Goal: Task Accomplishment & Management: Manage account settings

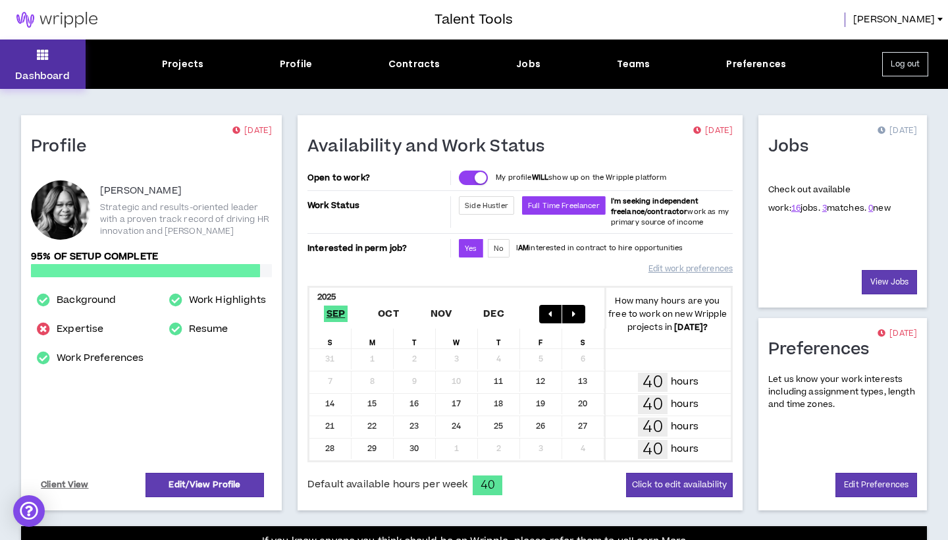
click at [49, 56] on button "Dashboard" at bounding box center [43, 63] width 86 height 49
click at [822, 207] on link "3" at bounding box center [824, 208] width 5 height 12
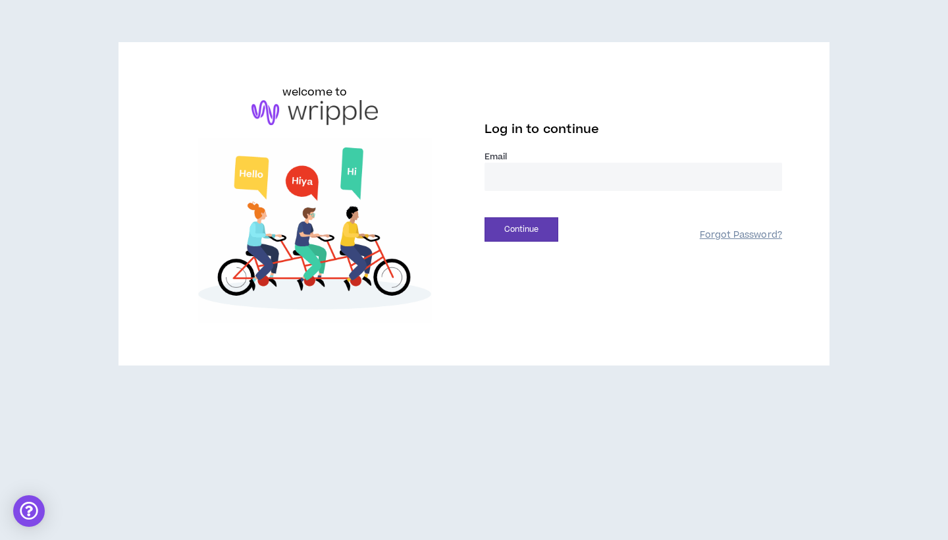
type input "**********"
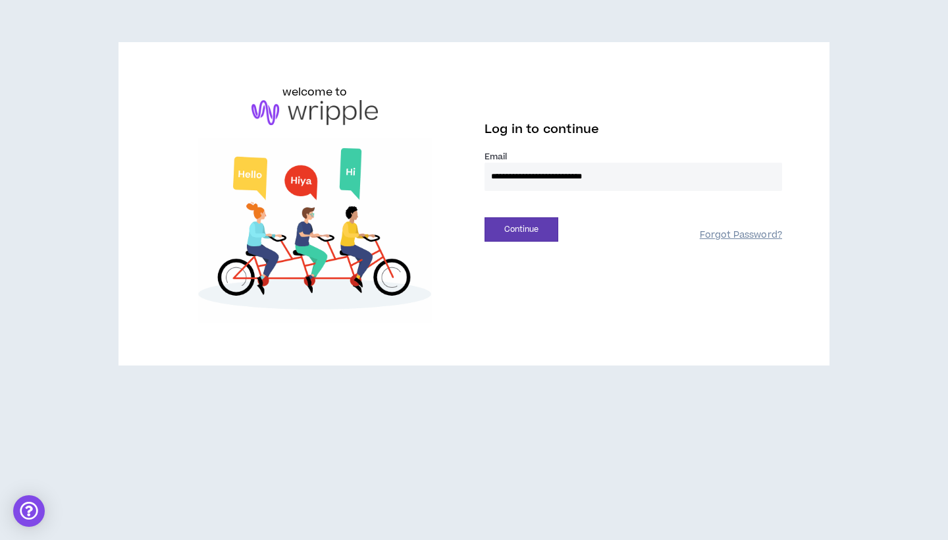
click at [521, 229] on button "Continue" at bounding box center [521, 229] width 74 height 24
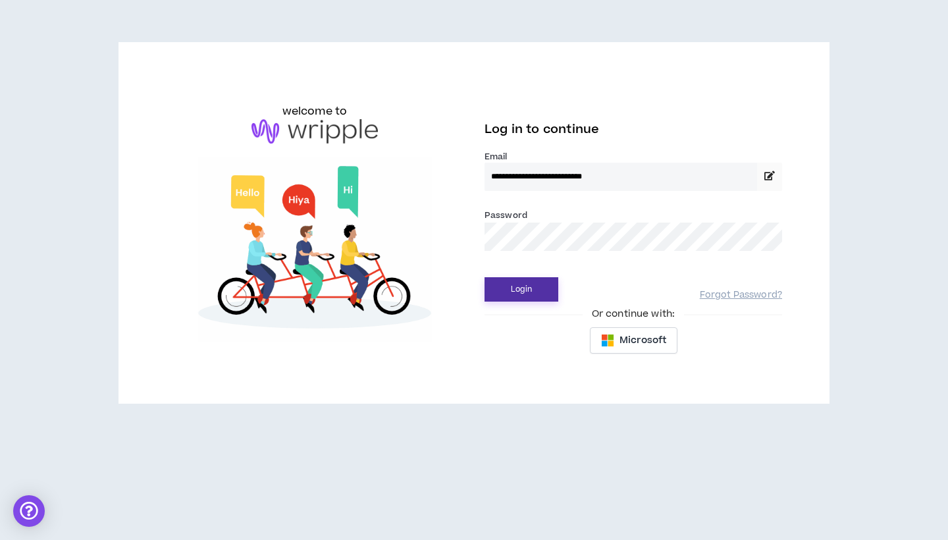
click at [530, 289] on button "Login" at bounding box center [521, 289] width 74 height 24
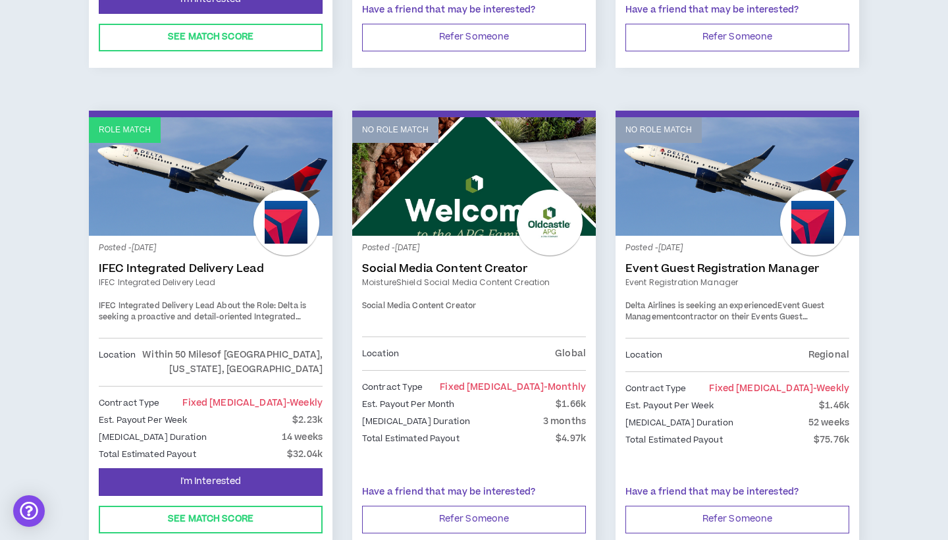
scroll to position [1161, 0]
